Goal: Task Accomplishment & Management: Complete application form

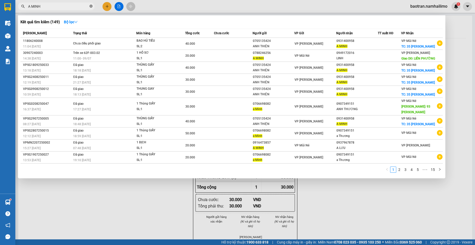
click at [90, 6] on icon "close-circle" at bounding box center [91, 6] width 3 height 3
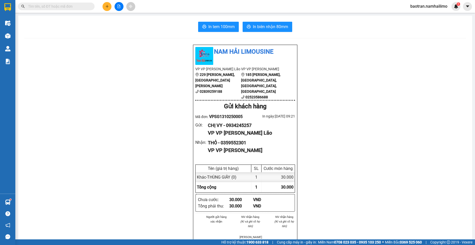
click at [68, 4] on input "text" at bounding box center [58, 7] width 60 height 6
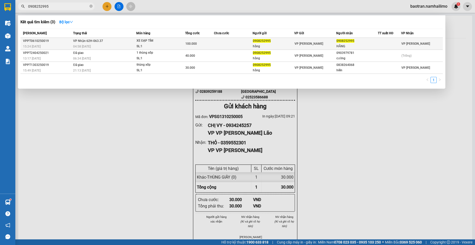
type input "0908252995"
click at [202, 40] on td "100.000" at bounding box center [199, 44] width 29 height 12
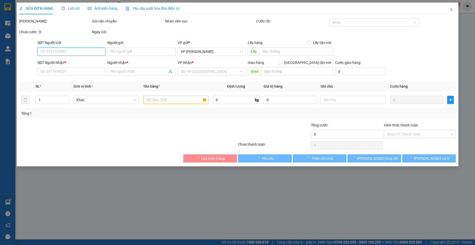
type input "0908252995"
type input "hằng"
type input "0908252995"
type input "HẰNG"
type input "100.000"
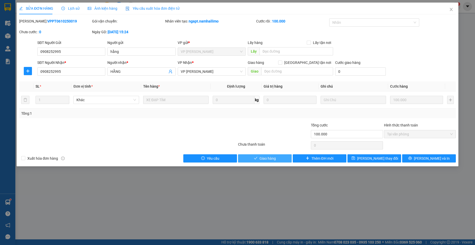
click at [259, 159] on button "Giao hàng" at bounding box center [265, 158] width 54 height 8
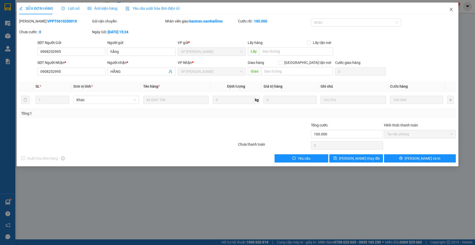
click at [451, 5] on span "Close" at bounding box center [451, 10] width 14 height 14
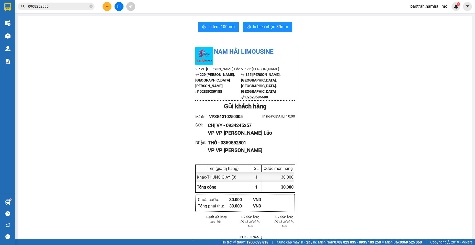
click at [57, 144] on div "Nam Hải Limousine VP VP [PERSON_NAME] Lão 229 [PERSON_NAME], [GEOGRAPHIC_DATA][…" at bounding box center [245, 250] width 442 height 410
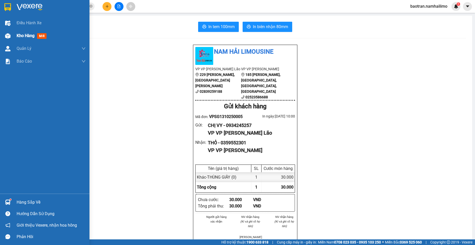
click at [10, 38] on img at bounding box center [7, 35] width 5 height 5
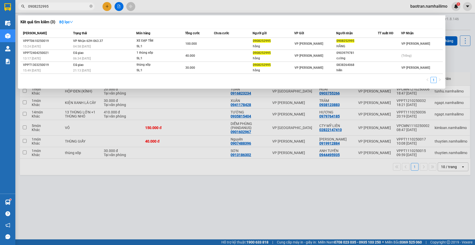
click at [52, 7] on input "0908252995" at bounding box center [58, 7] width 60 height 6
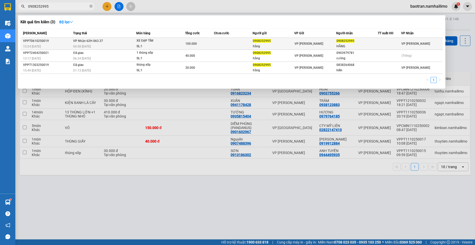
click at [318, 43] on div "VP [PERSON_NAME]" at bounding box center [315, 44] width 41 height 6
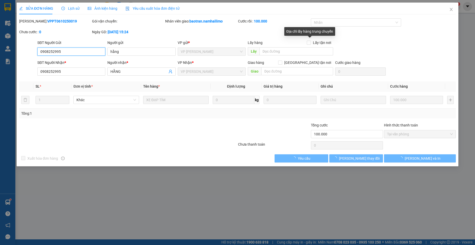
type input "0908252995"
type input "hằng"
type input "0908252995"
type input "HẰNG"
type input "100.000"
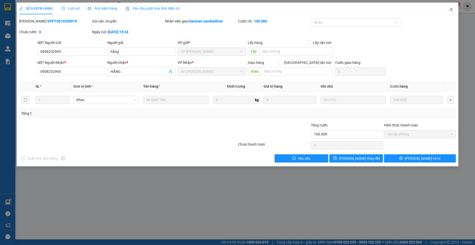
click at [452, 6] on span "Close" at bounding box center [451, 10] width 14 height 14
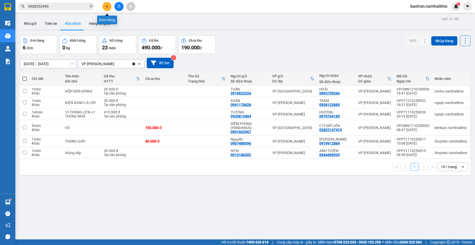
click at [109, 4] on button at bounding box center [107, 6] width 9 height 9
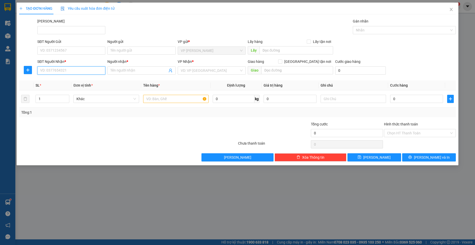
click at [85, 74] on input "SĐT Người Nhận *" at bounding box center [71, 70] width 68 height 8
click at [81, 77] on div "0988330090 - CHỊ TÚ" at bounding box center [71, 81] width 68 height 8
type input "0988330090"
type input "CHỊ TÚ"
checkbox input "true"
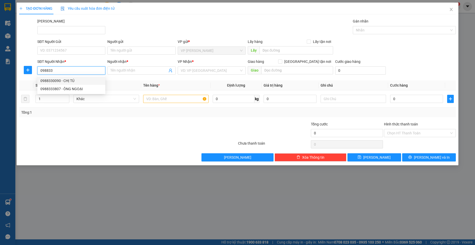
type input "65A [PERSON_NAME], [PERSON_NAME]"
type input "40.000"
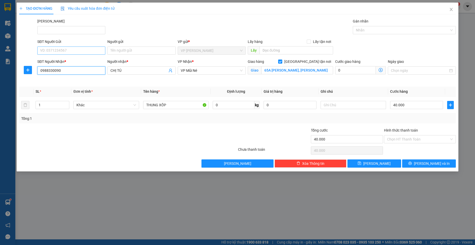
type input "0988330090"
click at [79, 51] on input "SĐT Người Gửi" at bounding box center [71, 51] width 68 height 8
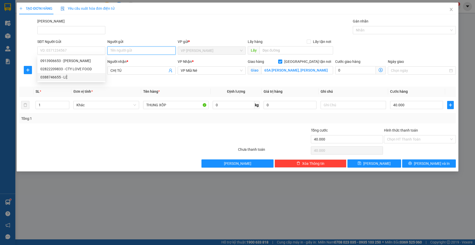
click at [122, 51] on input "Người gửi" at bounding box center [141, 51] width 68 height 8
type input "Ư"
type input "WAIKIKI MŨI NÉ"
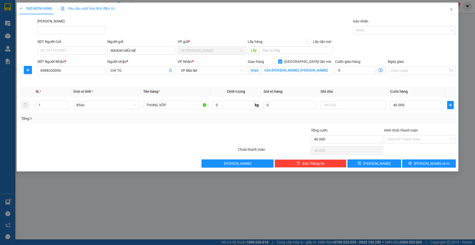
click at [62, 55] on div "SĐT Người Gửi VD: 0371234567" at bounding box center [71, 48] width 68 height 18
click at [63, 53] on input "SĐT Người Gửi" at bounding box center [71, 51] width 68 height 8
type input "0982567187"
click at [415, 160] on button "[PERSON_NAME] và In" at bounding box center [429, 164] width 54 height 8
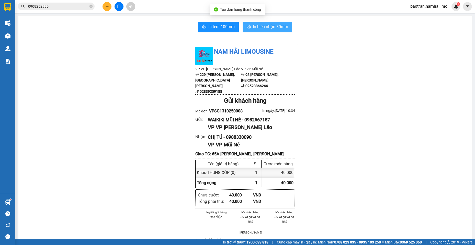
click at [278, 26] on span "In biên nhận 80mm" at bounding box center [270, 27] width 35 height 6
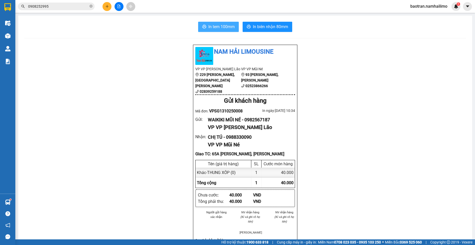
click at [232, 30] on span "In tem 100mm" at bounding box center [221, 27] width 26 height 6
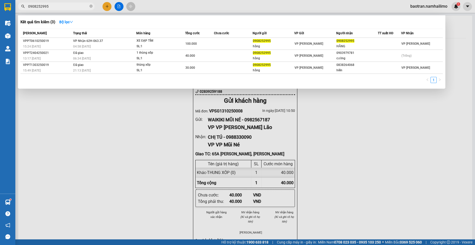
click at [76, 8] on input "0908252995" at bounding box center [58, 7] width 60 height 6
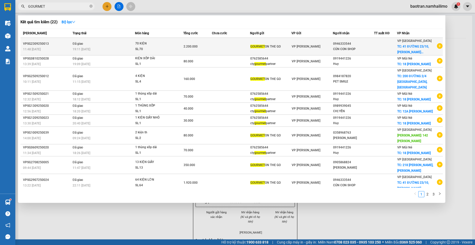
type input "GOURMET"
click at [437, 47] on icon "plus-circle" at bounding box center [440, 46] width 6 height 6
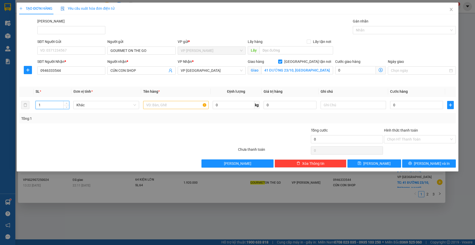
drag, startPoint x: 54, startPoint y: 104, endPoint x: 16, endPoint y: 68, distance: 53.2
click at [8, 78] on div "TẠO ĐƠN HÀNG Yêu cầu xuất hóa đơn điện tử Transit Pickup Surcharge Ids Transit …" at bounding box center [237, 122] width 475 height 245
type input "83"
click at [190, 106] on input "text" at bounding box center [176, 105] width 66 height 8
type input "83 BAO"
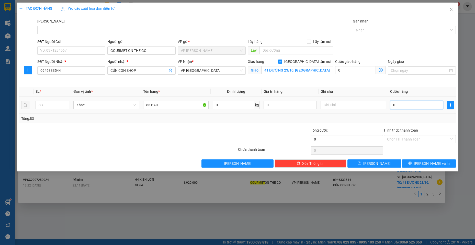
type input "2"
type input "29"
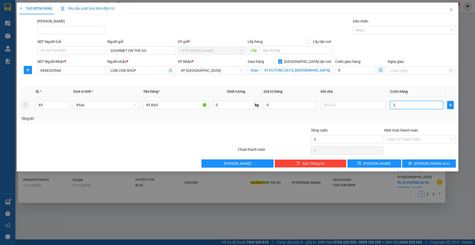
type input "29"
type input "290"
type input "2.900"
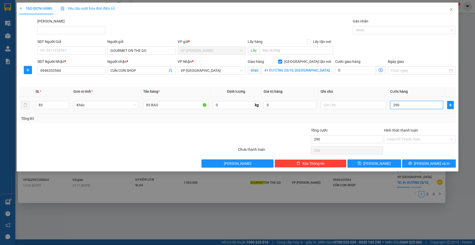
type input "2.900"
type input "29.000"
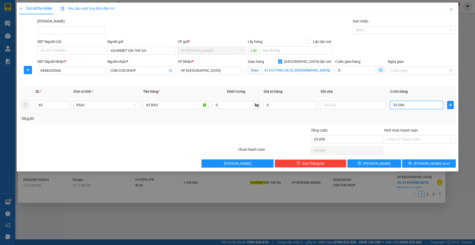
type input "290.000"
type input "2.900.000"
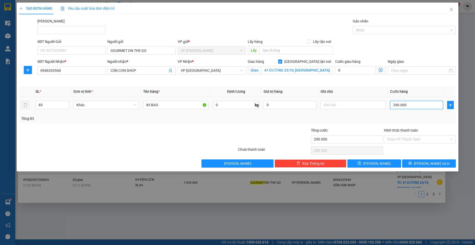
type input "2.900.000"
drag, startPoint x: 427, startPoint y: 163, endPoint x: 474, endPoint y: 58, distance: 115.0
click at [428, 162] on span "[PERSON_NAME] và In" at bounding box center [432, 164] width 36 height 6
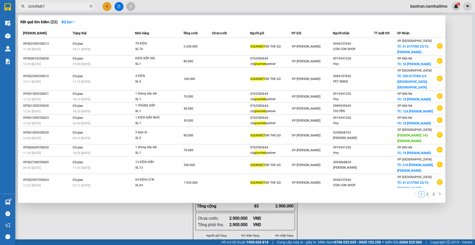
click at [323, 218] on div at bounding box center [237, 122] width 475 height 245
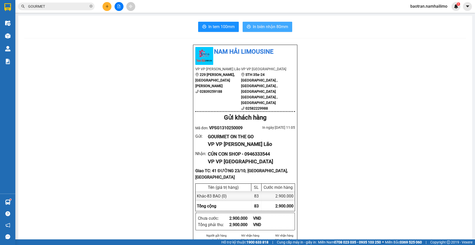
click at [279, 27] on span "In biên nhận 80mm" at bounding box center [270, 27] width 35 height 6
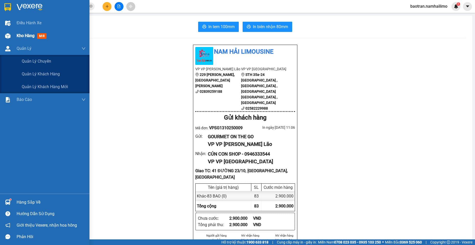
drag, startPoint x: 27, startPoint y: 43, endPoint x: 20, endPoint y: 39, distance: 7.7
click at [22, 40] on div "Điều hành xe Kho hàng mới Quản [PERSON_NAME] lý chuyến Quản lý khách hàng Quản …" at bounding box center [45, 105] width 90 height 177
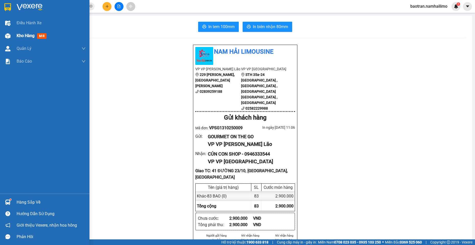
click at [20, 39] on div "Kho hàng mới" at bounding box center [33, 35] width 32 height 6
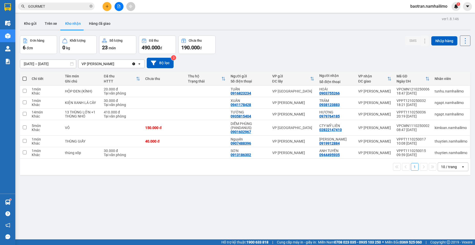
click at [52, 240] on div "Hỗ trợ kỹ thuật: 1900 633 818 | Cung cấp máy in - giấy in: [GEOGRAPHIC_DATA] 07…" at bounding box center [236, 243] width 473 height 6
click at [103, 7] on button at bounding box center [107, 6] width 9 height 9
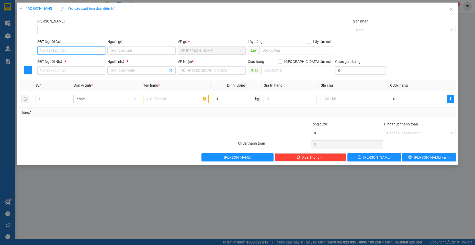
click at [85, 51] on input "SĐT Người Gửi" at bounding box center [71, 51] width 68 height 8
click at [79, 61] on div "0968835400 - HẠNH" at bounding box center [71, 61] width 62 height 6
type input "0968835400"
type input "HẠNH"
type input "0972565393"
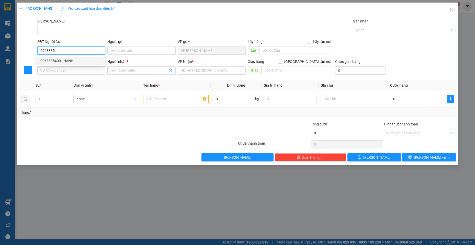
type input "TUYỀN"
checkbox input "true"
type input "22 [PERSON_NAME]"
type input "10.000"
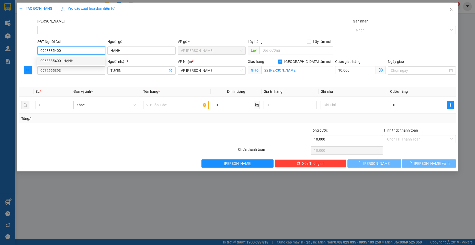
type input "70.000"
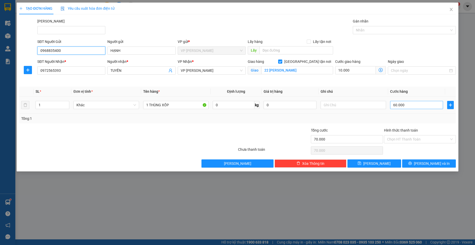
type input "0968835400"
click at [414, 103] on input "60.000" at bounding box center [416, 105] width 53 height 8
type input "10.005"
type input "5"
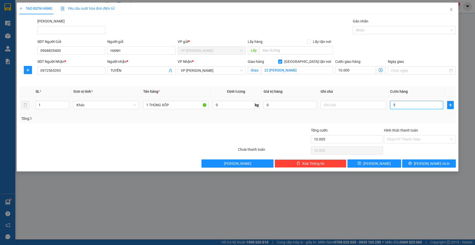
type input "10.050"
type input "50"
type input "10.500"
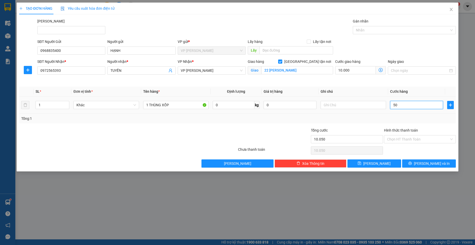
type input "500"
type input "15.000"
type input "5.000"
type input "60.000"
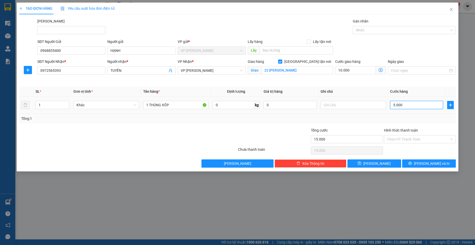
type input "60.000"
type input "50.000"
click at [352, 70] on input "10.000" at bounding box center [355, 70] width 41 height 8
type input "50.000"
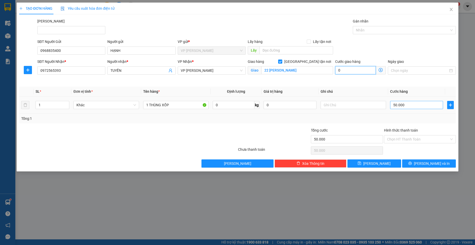
type input "0"
click at [400, 107] on input "50.000" at bounding box center [416, 105] width 53 height 8
type input "6"
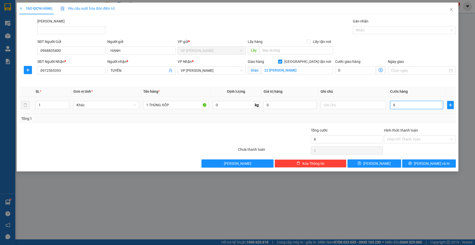
type input "60"
type input "600"
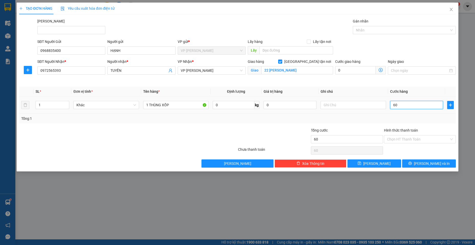
type input "600"
type input "6.000"
type input "60.000"
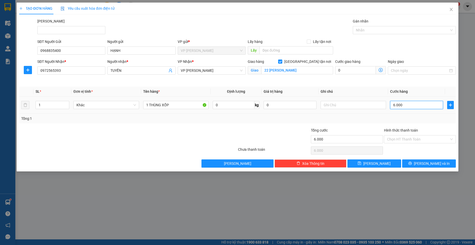
type input "60.000"
click at [436, 165] on span "[PERSON_NAME] và In" at bounding box center [432, 164] width 36 height 6
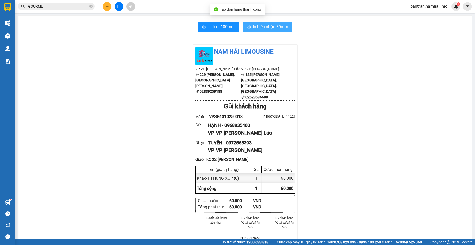
click at [249, 28] on button "In biên nhận 80mm" at bounding box center [268, 27] width 50 height 10
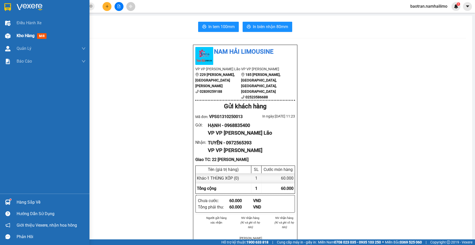
click at [8, 36] on img at bounding box center [7, 35] width 5 height 5
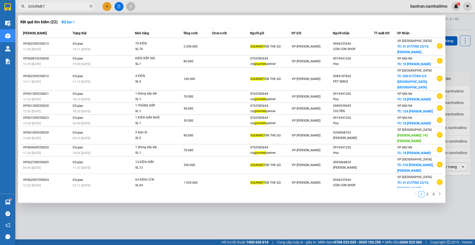
click at [69, 5] on input "GOURMET" at bounding box center [58, 7] width 60 height 6
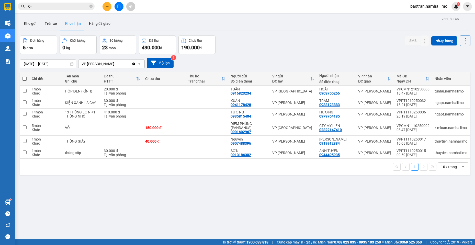
type input "O"
type input "Ó"
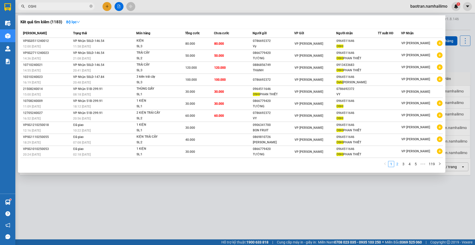
type input "OSHI"
click at [397, 165] on link "2" at bounding box center [398, 164] width 6 height 6
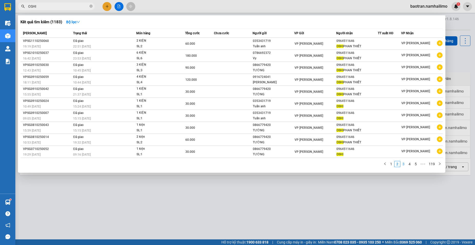
click at [403, 165] on link "3" at bounding box center [404, 164] width 6 height 6
click at [410, 162] on link "4" at bounding box center [410, 164] width 6 height 6
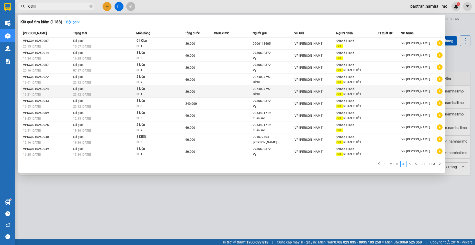
click at [441, 93] on icon "plus-circle" at bounding box center [440, 91] width 6 height 6
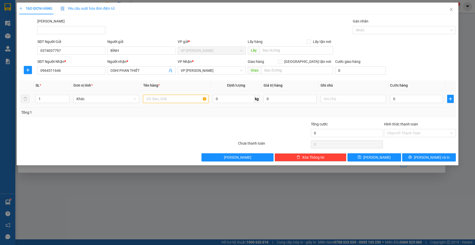
drag, startPoint x: 163, startPoint y: 96, endPoint x: 169, endPoint y: 87, distance: 11.1
click at [163, 95] on input "text" at bounding box center [176, 99] width 66 height 8
type input "15 KIỆN"
click at [52, 97] on input "1" at bounding box center [53, 99] width 34 height 8
type input "15"
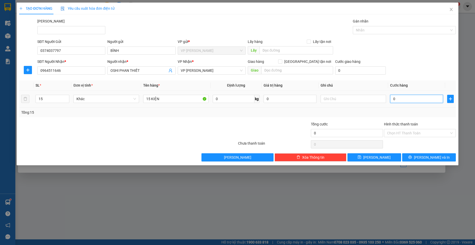
click at [411, 96] on input "0" at bounding box center [416, 99] width 53 height 8
type input "4"
type input "45"
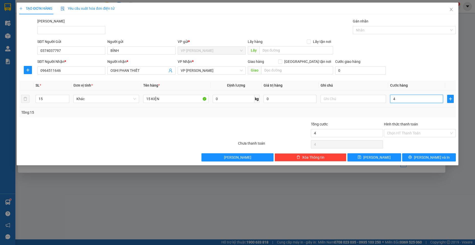
type input "45"
type input "450"
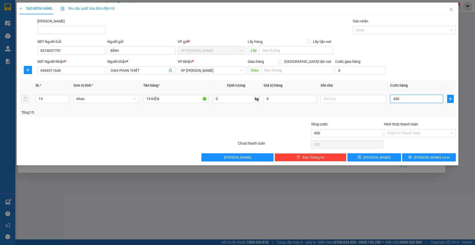
type input "4.500"
type input "45.000"
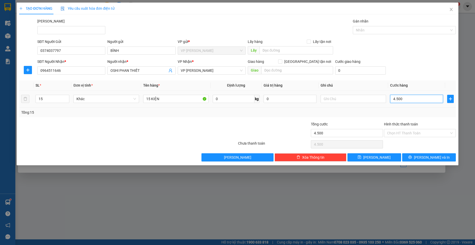
type input "45.000"
type input "450.000"
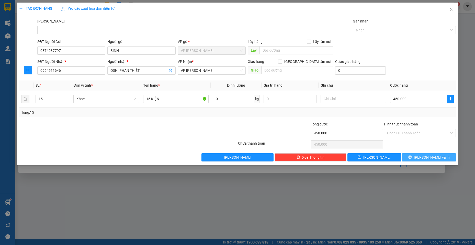
click at [441, 158] on button "[PERSON_NAME] và In" at bounding box center [429, 157] width 54 height 8
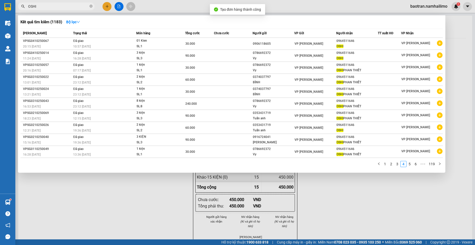
drag, startPoint x: 276, startPoint y: 205, endPoint x: 297, endPoint y: 138, distance: 69.7
click at [284, 179] on div at bounding box center [237, 122] width 475 height 245
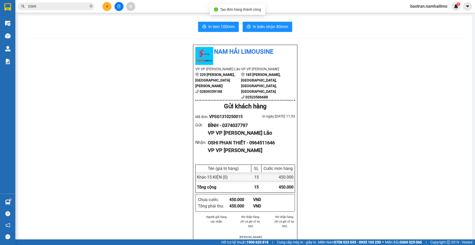
click at [274, 18] on div "In tem 100mm In biên nhận 80mm Nam Hải Limousine VP VP [PERSON_NAME] Lão [STREE…" at bounding box center [245, 238] width 454 height 445
click at [265, 24] on span "In biên nhận 80mm" at bounding box center [270, 27] width 35 height 6
drag, startPoint x: 269, startPoint y: 18, endPoint x: 275, endPoint y: 24, distance: 8.5
click at [274, 24] on div "In tem 100mm In biên nhận 80mm Nam Hải Limousine VP VP [PERSON_NAME] Lão [STREE…" at bounding box center [245, 238] width 454 height 445
click at [275, 24] on span "In biên nhận 80mm" at bounding box center [270, 27] width 35 height 6
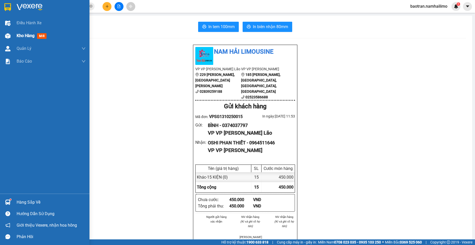
click at [32, 39] on div "Kho hàng mới" at bounding box center [51, 35] width 69 height 13
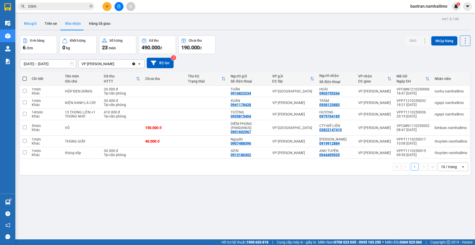
click at [29, 26] on button "Kho gửi" at bounding box center [30, 23] width 21 height 12
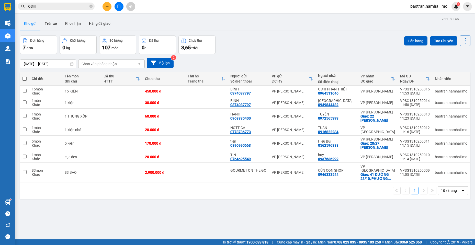
click at [26, 79] on span at bounding box center [25, 79] width 4 height 4
click at [25, 76] on input "checkbox" at bounding box center [25, 76] width 0 height 0
checkbox input "true"
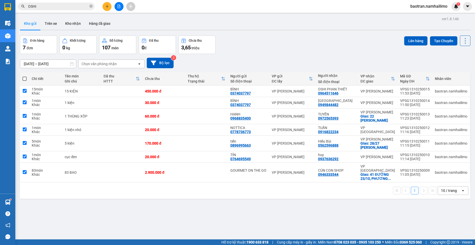
checkbox input "true"
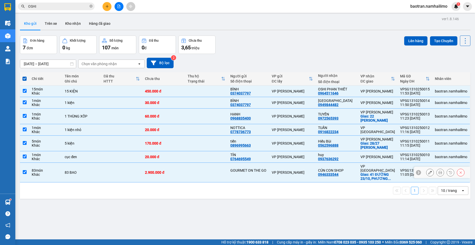
click at [398, 171] on td "VPSG1310250009 11:05 [DATE]" at bounding box center [415, 173] width 35 height 20
checkbox input "false"
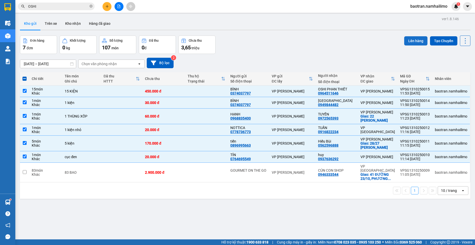
click at [418, 39] on button "Lên hàng" at bounding box center [415, 40] width 23 height 9
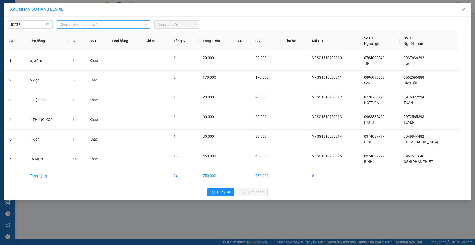
click at [109, 27] on span "Chọn tuyến - nhóm tuyến" at bounding box center [103, 25] width 87 height 8
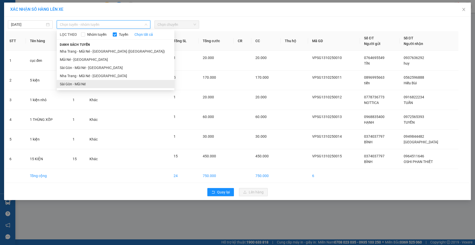
click at [84, 86] on li "Sài Gòn - Mũi Né" at bounding box center [116, 84] width 118 height 8
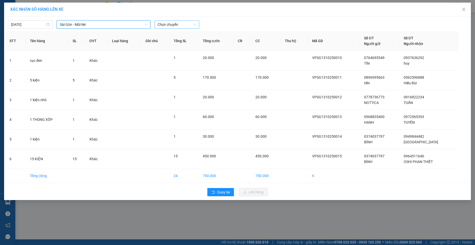
click at [178, 24] on span "Chọn chuyến" at bounding box center [177, 25] width 39 height 8
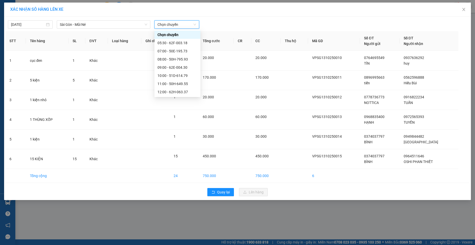
click at [173, 25] on span "Chọn chuyến" at bounding box center [177, 25] width 39 height 8
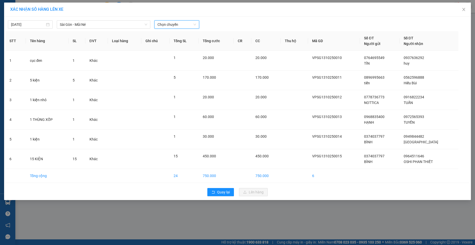
click at [173, 25] on span "Chọn chuyến" at bounding box center [177, 25] width 39 height 8
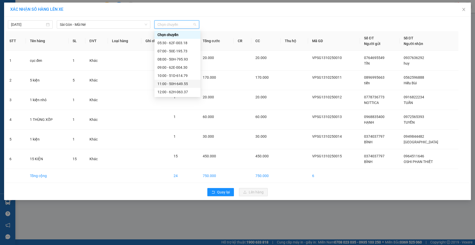
scroll to position [26, 0]
click at [176, 66] on div "12:00 - 62H-063.37" at bounding box center [178, 67] width 40 height 6
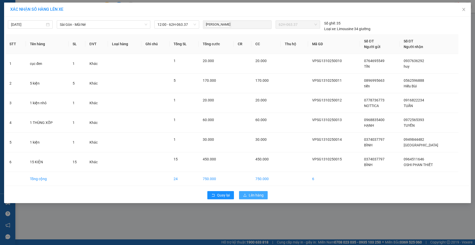
click at [262, 197] on span "Lên hàng" at bounding box center [256, 196] width 15 height 6
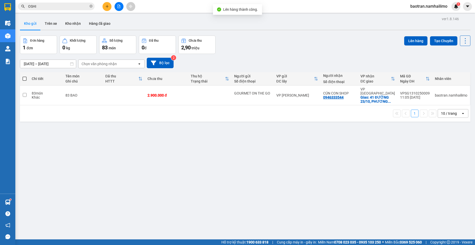
scroll to position [24, 0]
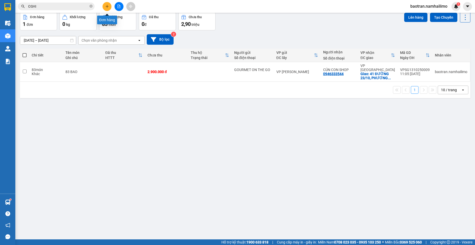
click at [108, 5] on icon "plus" at bounding box center [107, 7] width 4 height 4
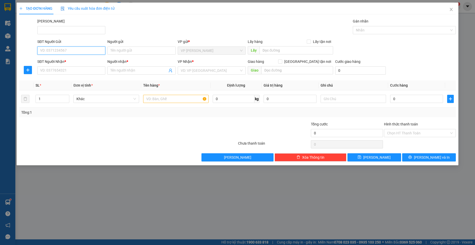
click at [62, 50] on input "SĐT Người Gửi" at bounding box center [71, 51] width 68 height 8
click at [81, 78] on div "0888801663 - QUỲNH NHƯ" at bounding box center [71, 77] width 62 height 6
type input "0888801663"
type input "QUỲNH NHƯ"
type input "0973411961"
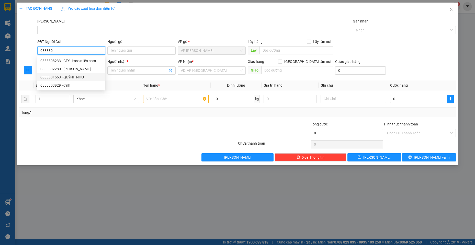
type input "A LÂN"
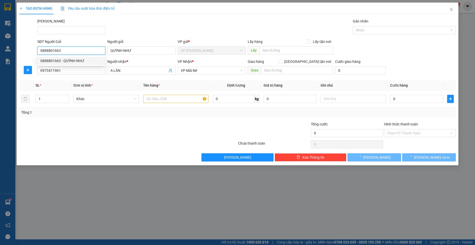
type input "30.000"
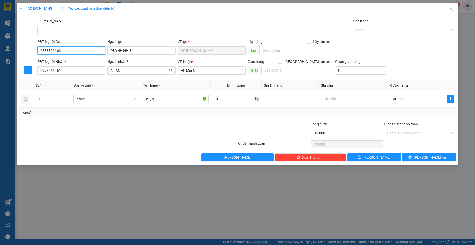
type input "0888801663"
click at [442, 164] on div "TẠO ĐƠN HÀNG Yêu cầu xuất hóa đơn điện tử Transit Pickup Surcharge Ids Transit …" at bounding box center [238, 84] width 442 height 163
click at [434, 155] on span "[PERSON_NAME] và In" at bounding box center [432, 158] width 36 height 6
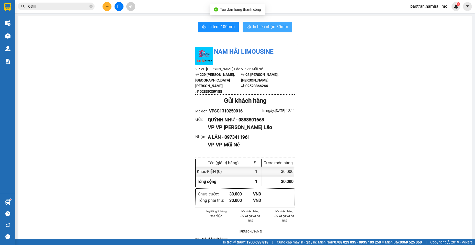
click at [278, 26] on span "In biên nhận 80mm" at bounding box center [270, 27] width 35 height 6
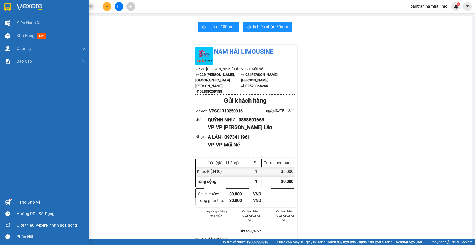
click at [28, 196] on div "Hàng sắp về Hướng dẫn sử dụng Giới thiệu Vexere, nhận hoa hồng Phản hồi" at bounding box center [45, 218] width 90 height 49
drag, startPoint x: 39, startPoint y: 203, endPoint x: 36, endPoint y: 202, distance: 3.2
click at [39, 203] on div "Hàng sắp về" at bounding box center [51, 203] width 69 height 8
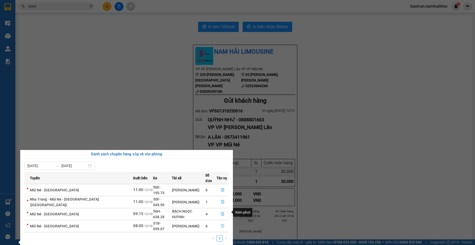
click at [217, 222] on button "button" at bounding box center [223, 226] width 12 height 8
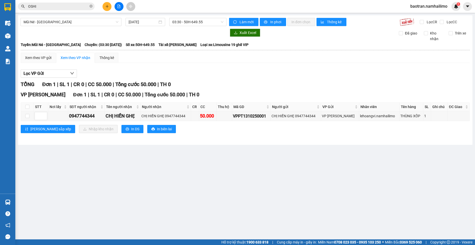
click at [218, 214] on main "Mũi Né - [GEOGRAPHIC_DATA] [DATE] 03:30 - 50H-649.55 Làm mới In phơi In đơn chọ…" at bounding box center [237, 120] width 475 height 240
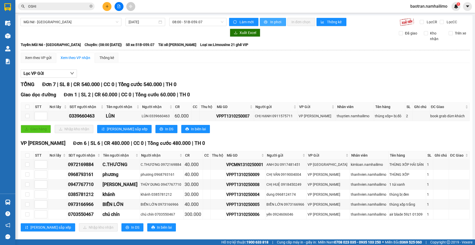
click at [274, 21] on span "In phơi" at bounding box center [276, 22] width 12 height 6
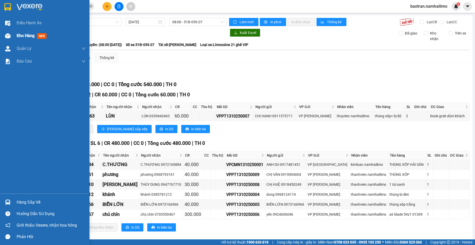
click at [9, 34] on img at bounding box center [7, 35] width 5 height 5
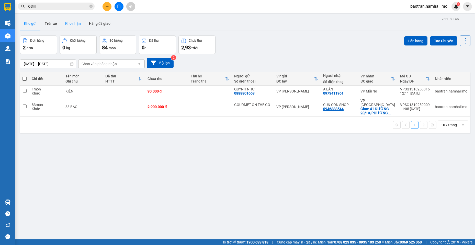
click at [75, 25] on button "Kho nhận" at bounding box center [73, 23] width 24 height 12
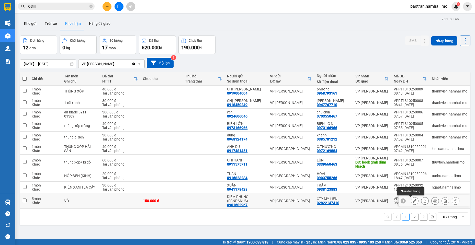
click at [411, 203] on button at bounding box center [414, 201] width 7 height 9
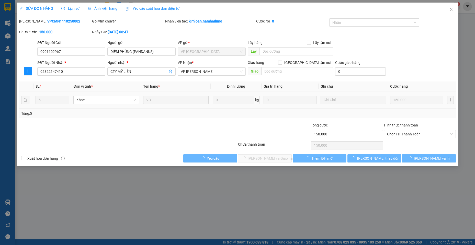
type input "0901602967"
type input "DIỄM PHÙNG (PANDANUS)"
type input "02822147410"
type input "CTY MỸ LIÊN"
type input "150.000"
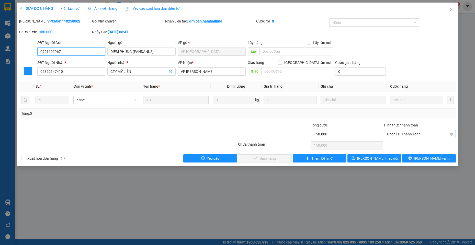
click at [426, 135] on span "Chọn HT Thanh Toán" at bounding box center [420, 134] width 66 height 8
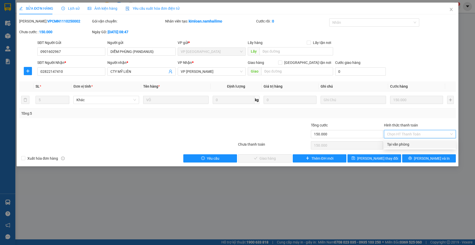
click at [419, 143] on div "Tại văn phòng" at bounding box center [420, 145] width 66 height 6
type input "0"
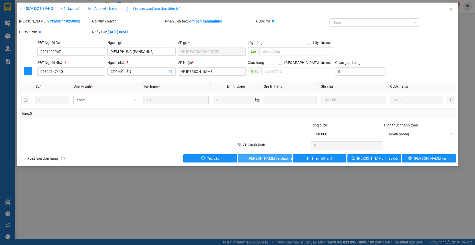
click at [272, 159] on span "[PERSON_NAME] và Giao hàng" at bounding box center [272, 159] width 49 height 6
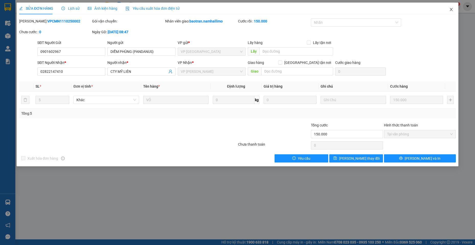
click at [454, 8] on span "Close" at bounding box center [451, 10] width 14 height 14
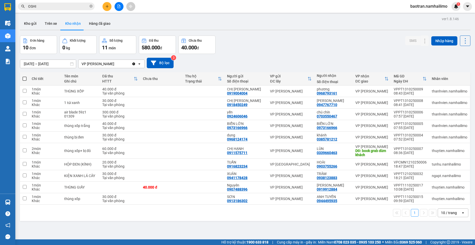
click at [80, 27] on button "Kho nhận" at bounding box center [73, 23] width 24 height 12
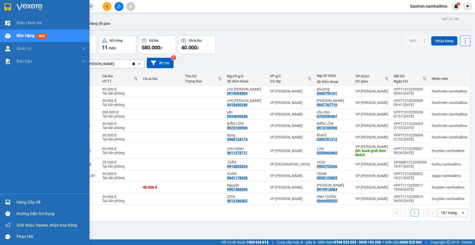
drag, startPoint x: 0, startPoint y: 10, endPoint x: 0, endPoint y: 165, distance: 154.2
click at [0, 165] on div "Điều hành xe Kho hàng mới Quản [PERSON_NAME] lý chuyến Quản lý khách hàng Quản …" at bounding box center [45, 105] width 90 height 177
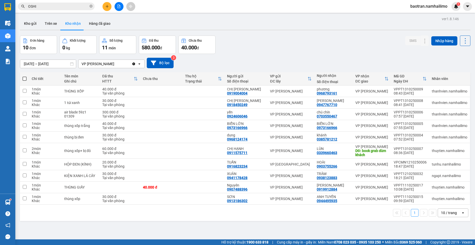
click at [107, 7] on icon "plus" at bounding box center [107, 7] width 4 height 4
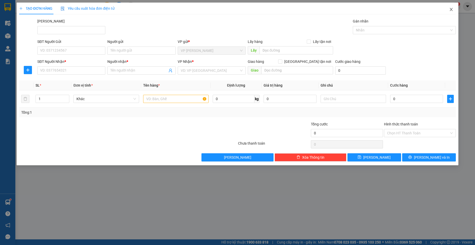
drag, startPoint x: 449, startPoint y: 9, endPoint x: 24, endPoint y: 6, distance: 425.3
click at [446, 9] on span "Close" at bounding box center [451, 10] width 14 height 14
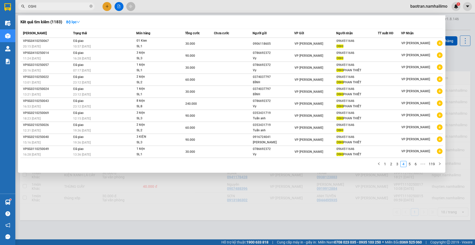
click at [50, 4] on input "OSHI" at bounding box center [58, 7] width 60 height 6
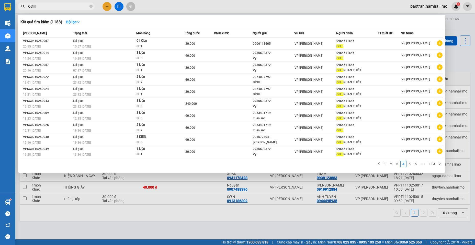
click at [50, 4] on input "OSHI" at bounding box center [58, 7] width 60 height 6
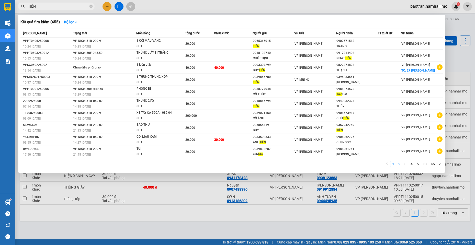
type input "TIẾN"
click at [399, 162] on link "2" at bounding box center [400, 164] width 6 height 6
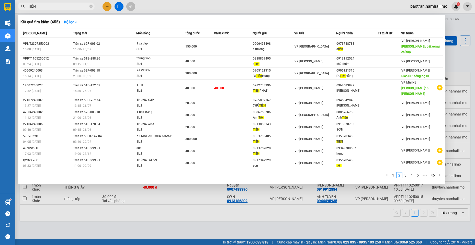
drag, startPoint x: 407, startPoint y: 169, endPoint x: 403, endPoint y: 172, distance: 5.6
click at [407, 173] on link "3" at bounding box center [406, 176] width 6 height 6
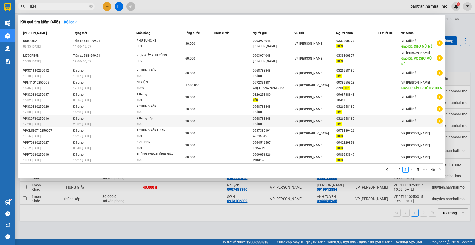
click at [439, 121] on icon "plus-circle" at bounding box center [440, 121] width 6 height 6
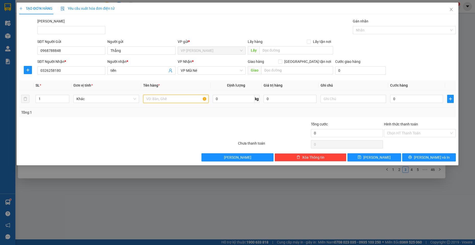
click at [165, 95] on input "text" at bounding box center [176, 99] width 66 height 8
type input "2 THÙNG XỐP"
drag, startPoint x: 49, startPoint y: 99, endPoint x: 179, endPoint y: 127, distance: 133.0
click at [0, 98] on div "TẠO ĐƠN HÀNG Yêu cầu xuất hóa đơn điện tử Transit Pickup Surcharge Ids Transit …" at bounding box center [237, 122] width 475 height 245
type input "2"
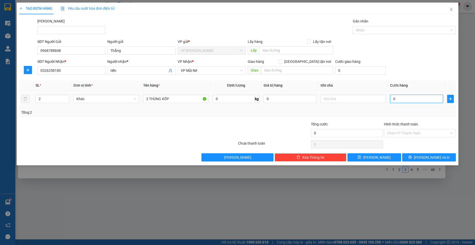
type input "7"
type input "70"
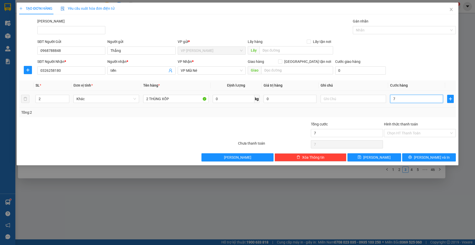
type input "70"
type input "700"
type input "7.000"
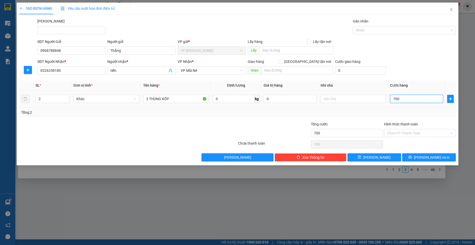
type input "7.000"
type input "70.000"
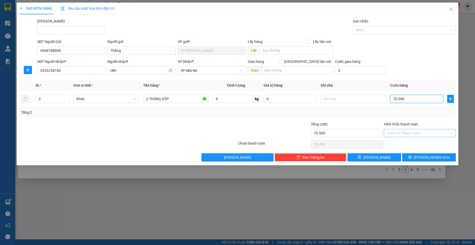
type input "70.000"
click at [434, 130] on input "Hình thức thanh toán" at bounding box center [418, 133] width 62 height 8
click at [427, 143] on div "Tại văn phòng" at bounding box center [420, 144] width 66 height 6
click at [435, 157] on span "[PERSON_NAME] và In" at bounding box center [432, 158] width 36 height 6
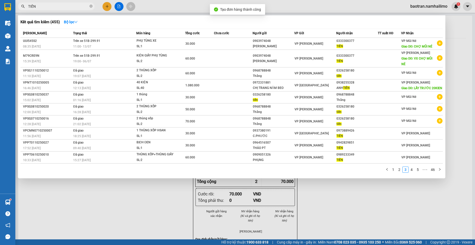
drag, startPoint x: 299, startPoint y: 206, endPoint x: 274, endPoint y: 153, distance: 59.3
click at [292, 199] on div at bounding box center [237, 122] width 475 height 245
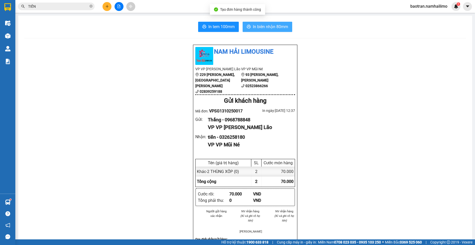
click at [275, 25] on span "In biên nhận 80mm" at bounding box center [270, 27] width 35 height 6
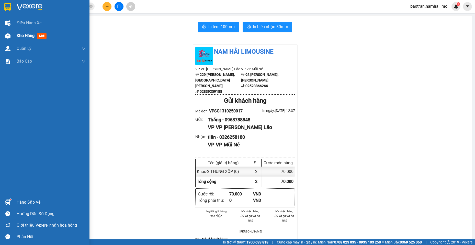
click at [7, 36] on img at bounding box center [7, 35] width 5 height 5
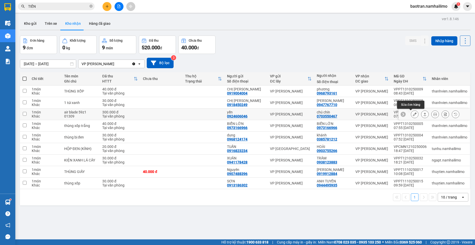
click at [413, 115] on icon at bounding box center [415, 115] width 4 height 4
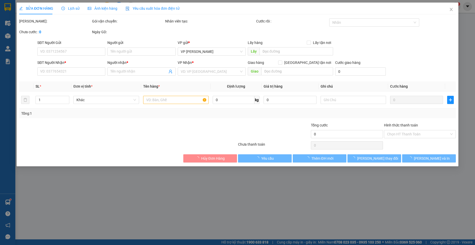
type input "0924606046"
type input "yến"
type input "0703550467"
type input "chú chín"
type input "300.000"
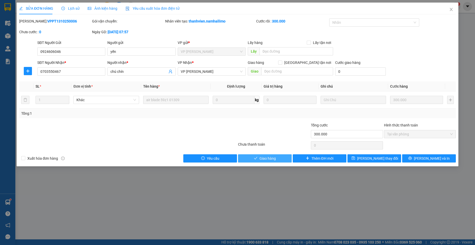
click at [284, 159] on button "Giao hàng" at bounding box center [265, 158] width 54 height 8
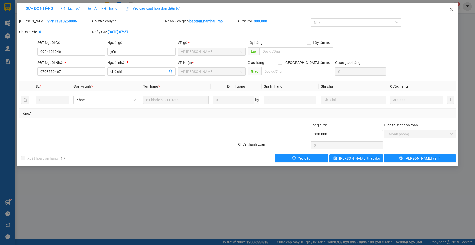
click at [448, 8] on span "Close" at bounding box center [451, 10] width 14 height 14
